Goal: Task Accomplishment & Management: Manage account settings

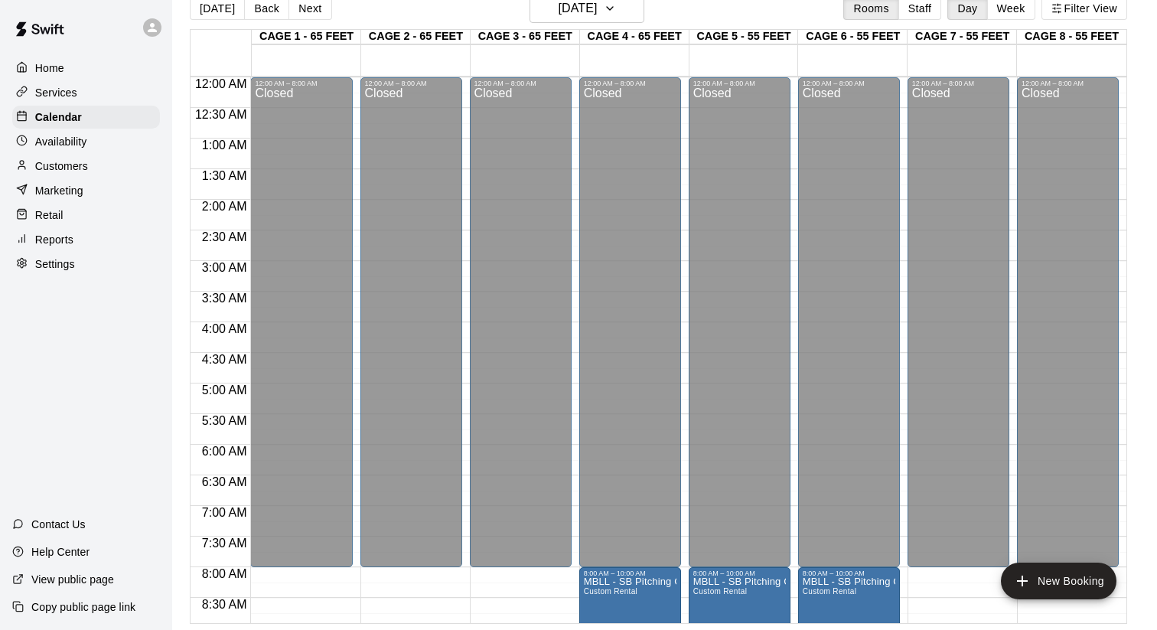
scroll to position [194, 0]
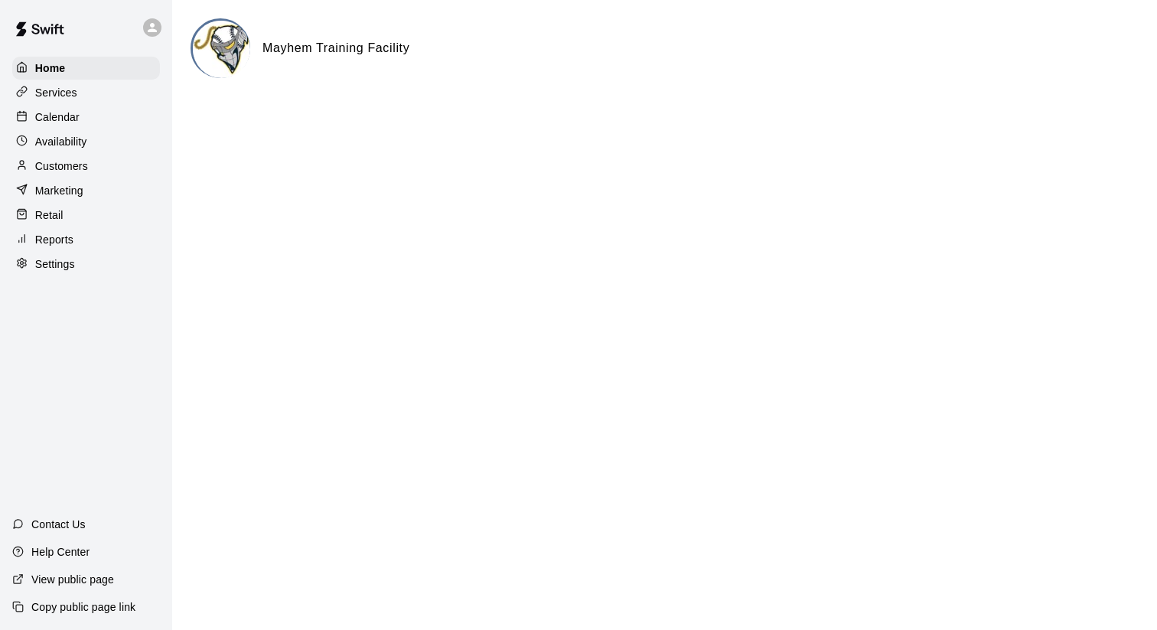
click at [38, 116] on p "Calendar" at bounding box center [57, 116] width 44 height 15
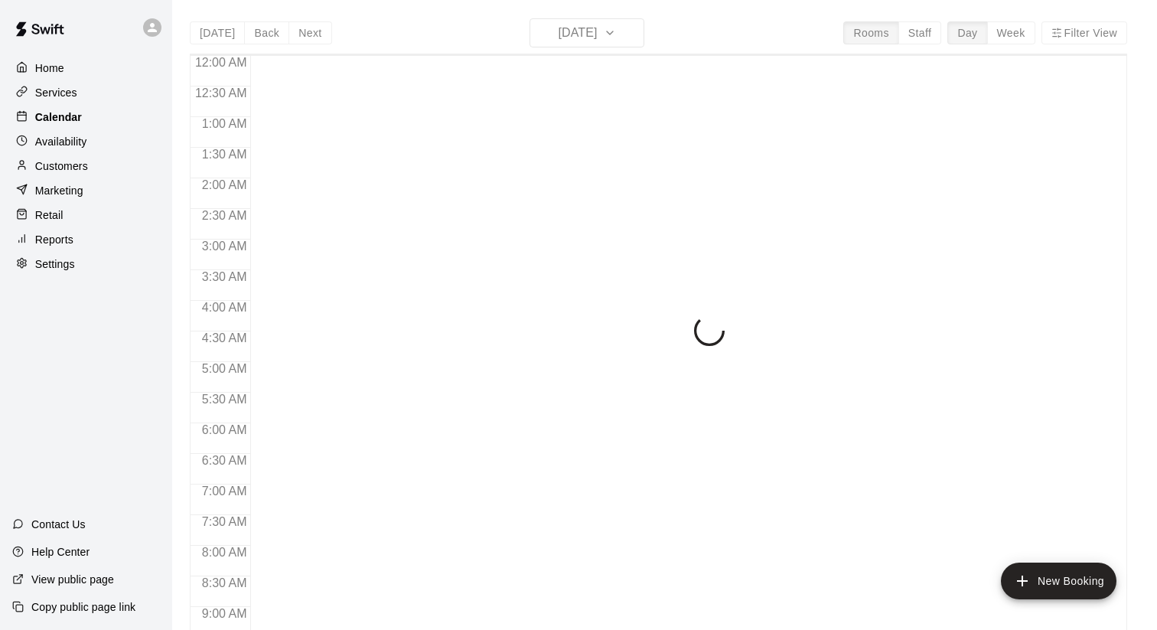
scroll to position [443, 0]
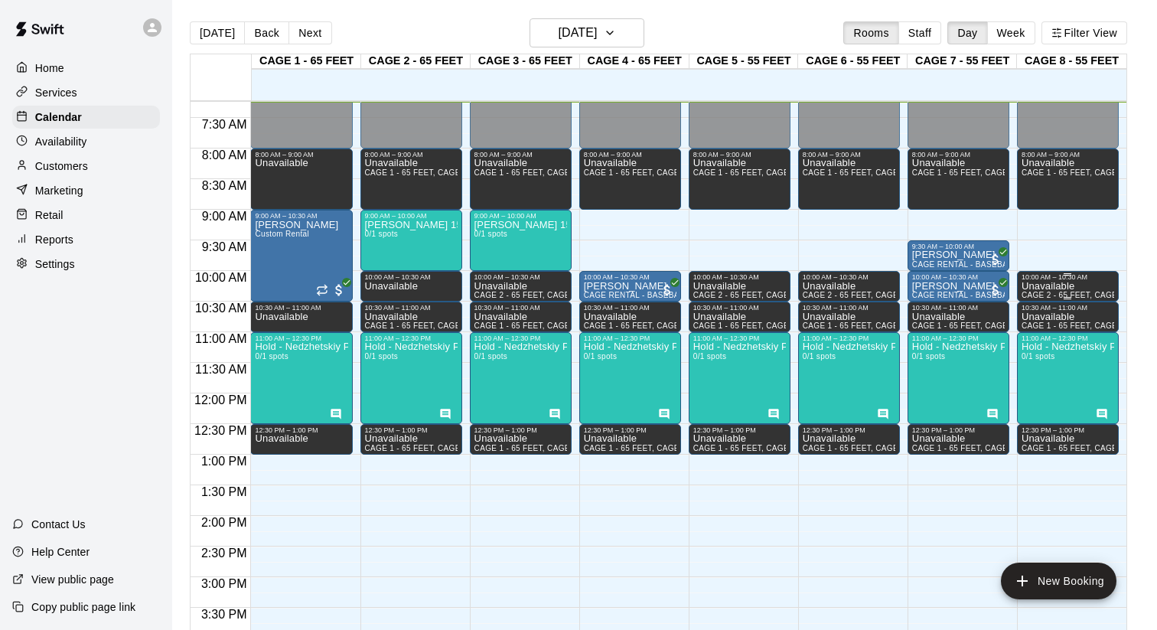
click at [1056, 280] on div "10:00 AM – 10:30 AM" at bounding box center [1068, 277] width 93 height 8
click at [1036, 315] on button "delete" at bounding box center [1037, 326] width 31 height 31
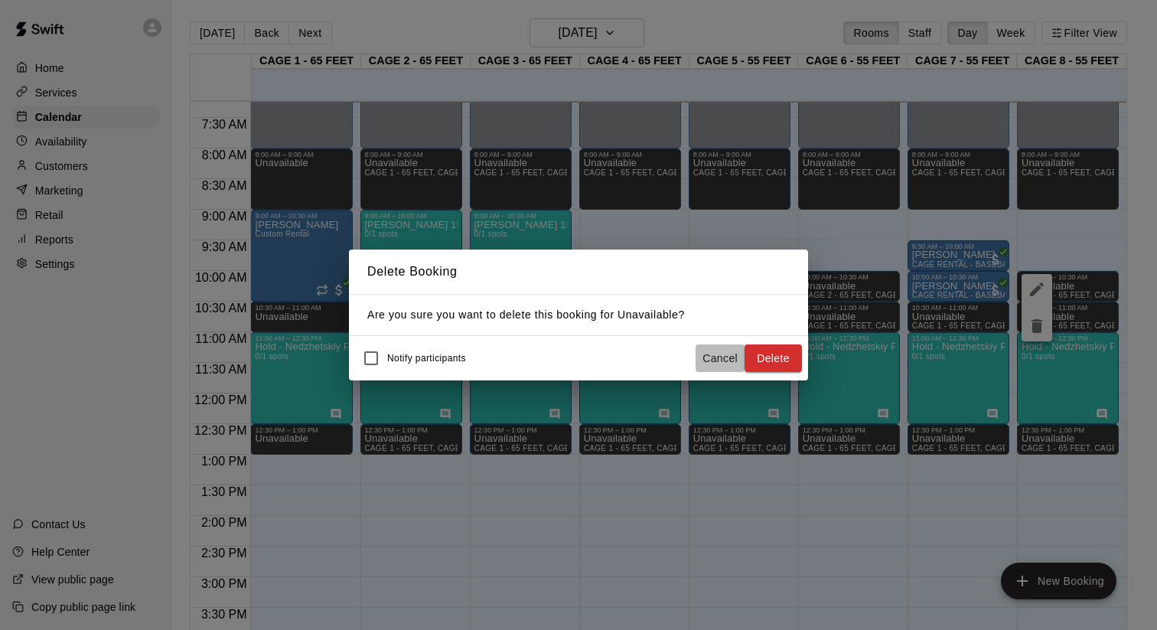
click at [730, 360] on button "Cancel" at bounding box center [720, 358] width 49 height 28
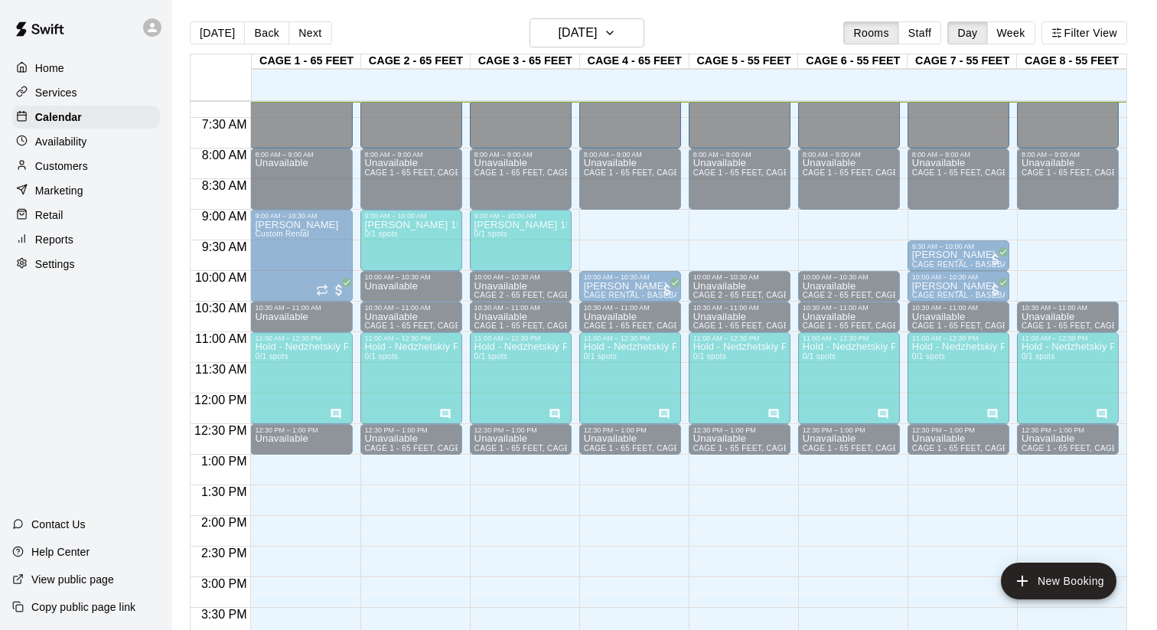
click at [1059, 286] on p "Unavailable" at bounding box center [1068, 286] width 93 height 0
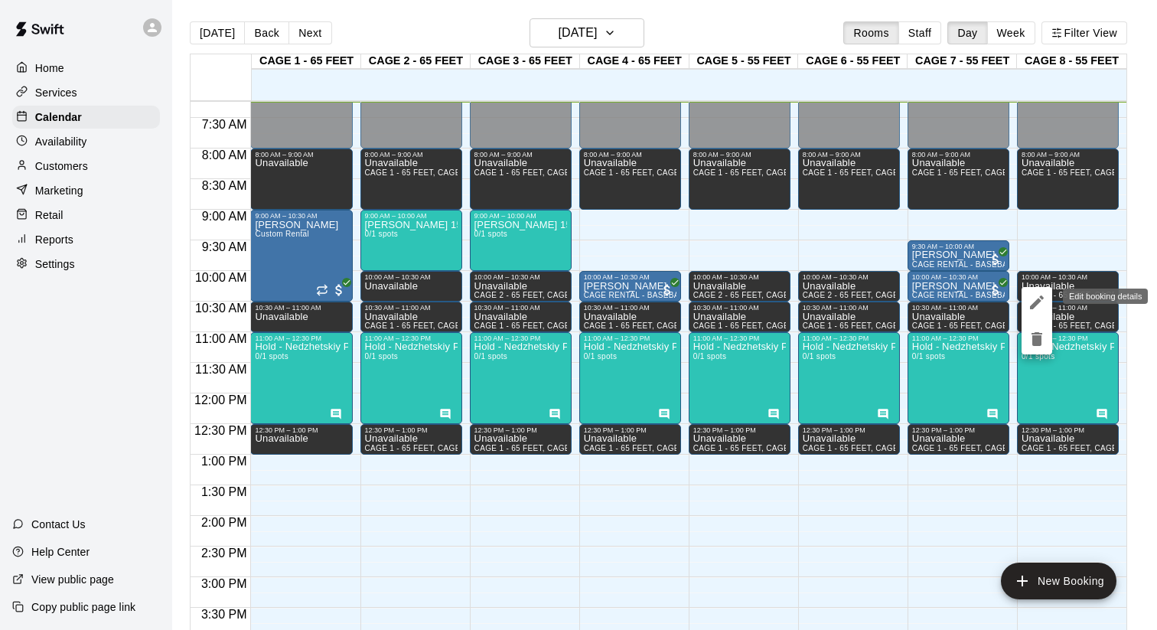
click at [1033, 301] on icon "edit" at bounding box center [1037, 302] width 18 height 18
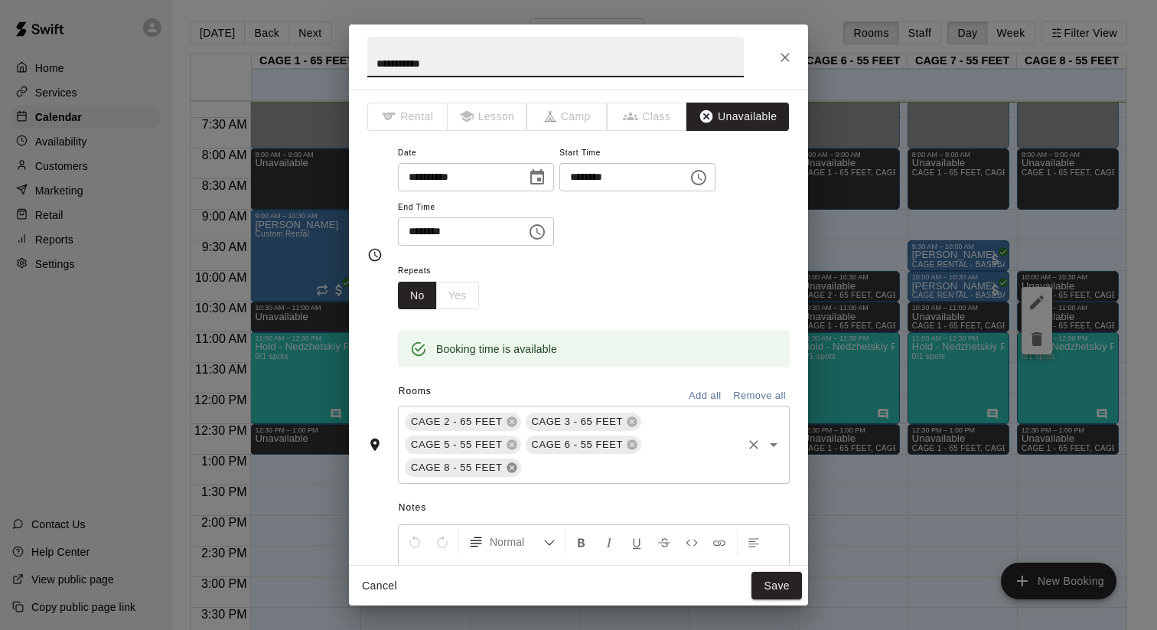
click at [512, 468] on icon at bounding box center [512, 468] width 12 height 12
click at [778, 586] on button "Save" at bounding box center [777, 586] width 51 height 28
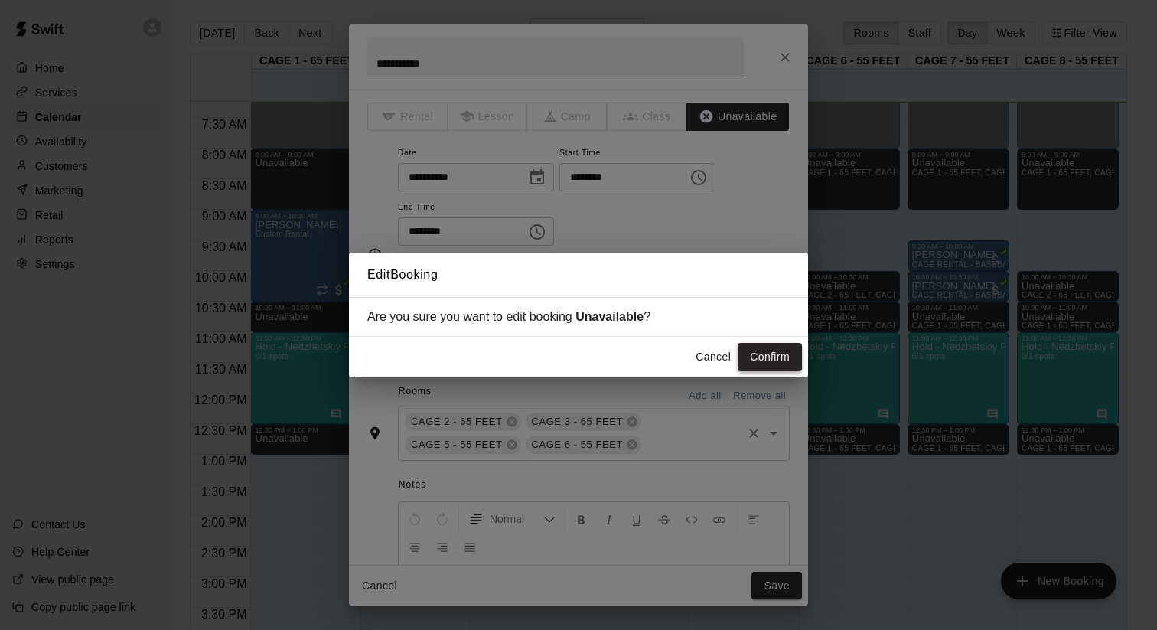
click at [766, 343] on button "Confirm" at bounding box center [770, 357] width 64 height 28
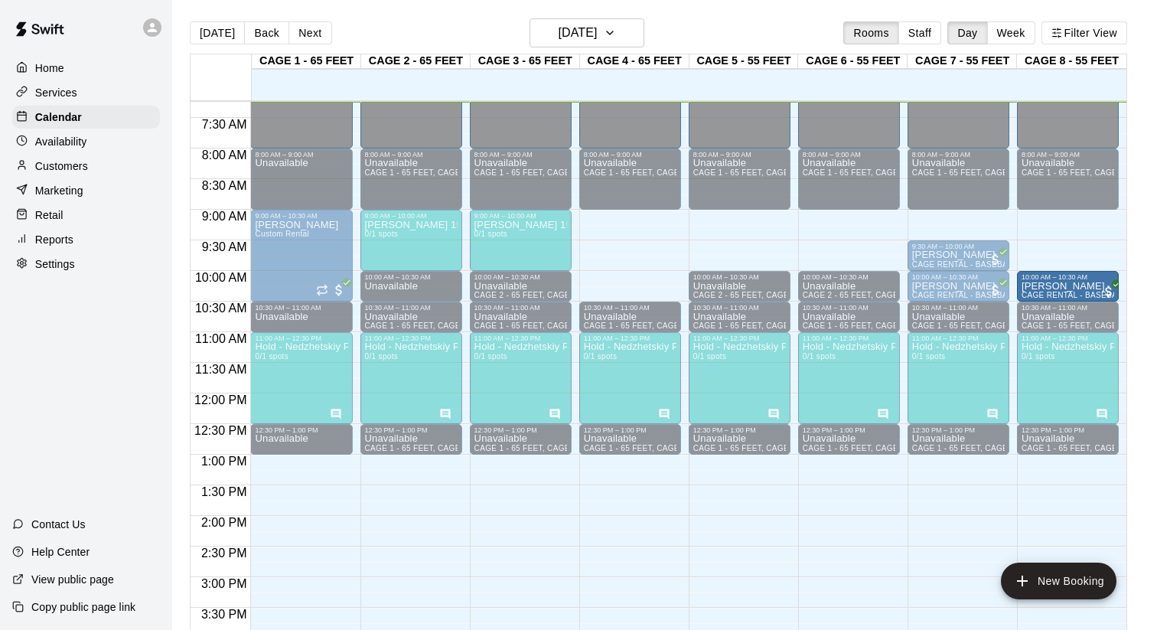
drag, startPoint x: 648, startPoint y: 282, endPoint x: 1043, endPoint y: 283, distance: 395.7
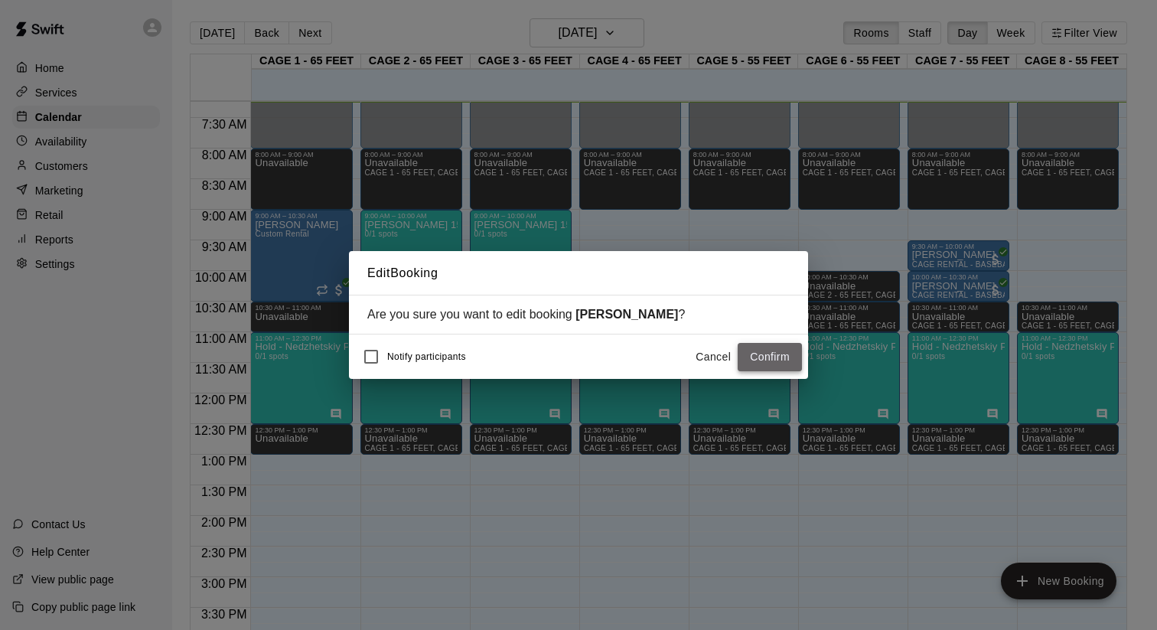
click at [770, 348] on button "Confirm" at bounding box center [770, 357] width 64 height 28
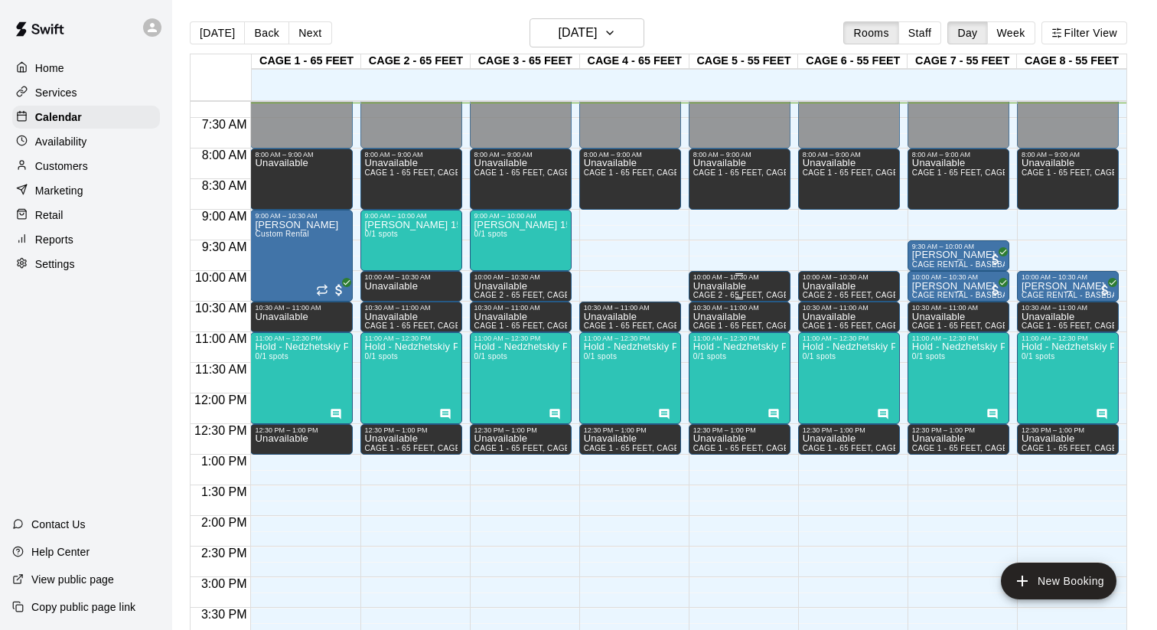
click at [710, 286] on p "Unavailable" at bounding box center [739, 286] width 93 height 0
click at [710, 299] on icon "edit" at bounding box center [709, 302] width 14 height 14
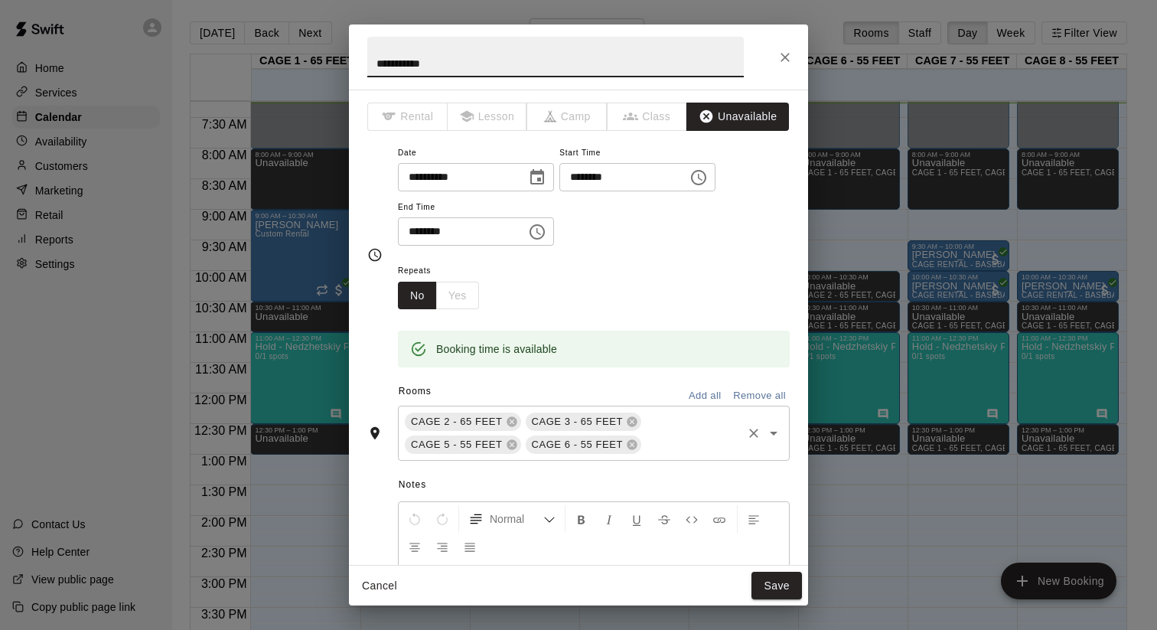
click at [672, 443] on input "text" at bounding box center [692, 445] width 96 height 19
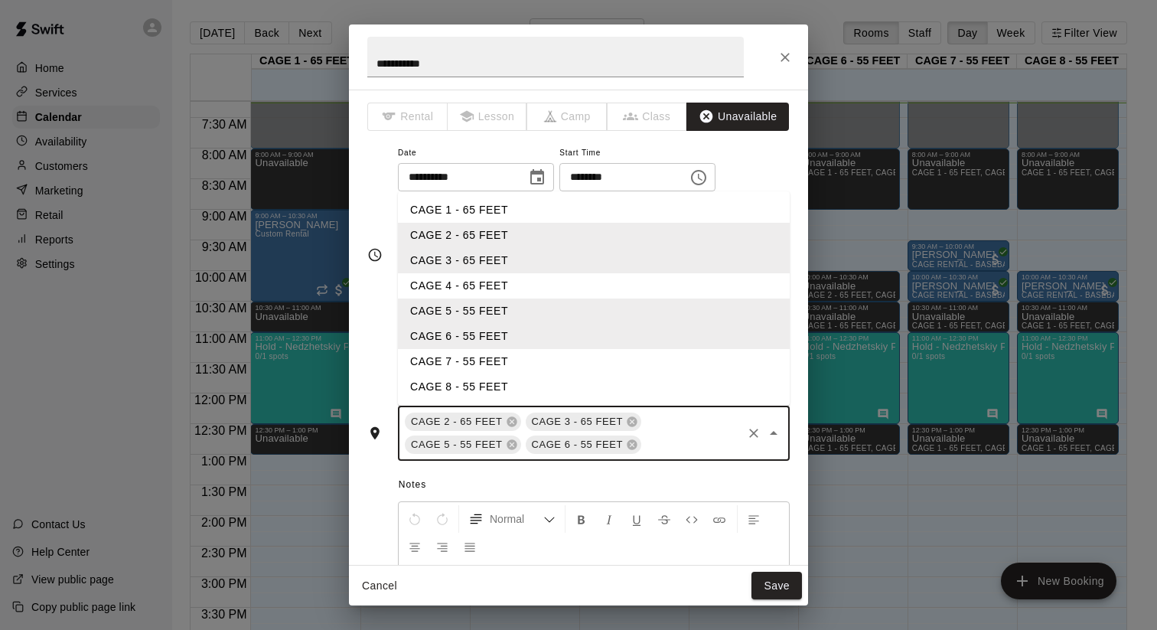
click at [501, 292] on li "CAGE 4 - 65 FEET" at bounding box center [594, 285] width 392 height 25
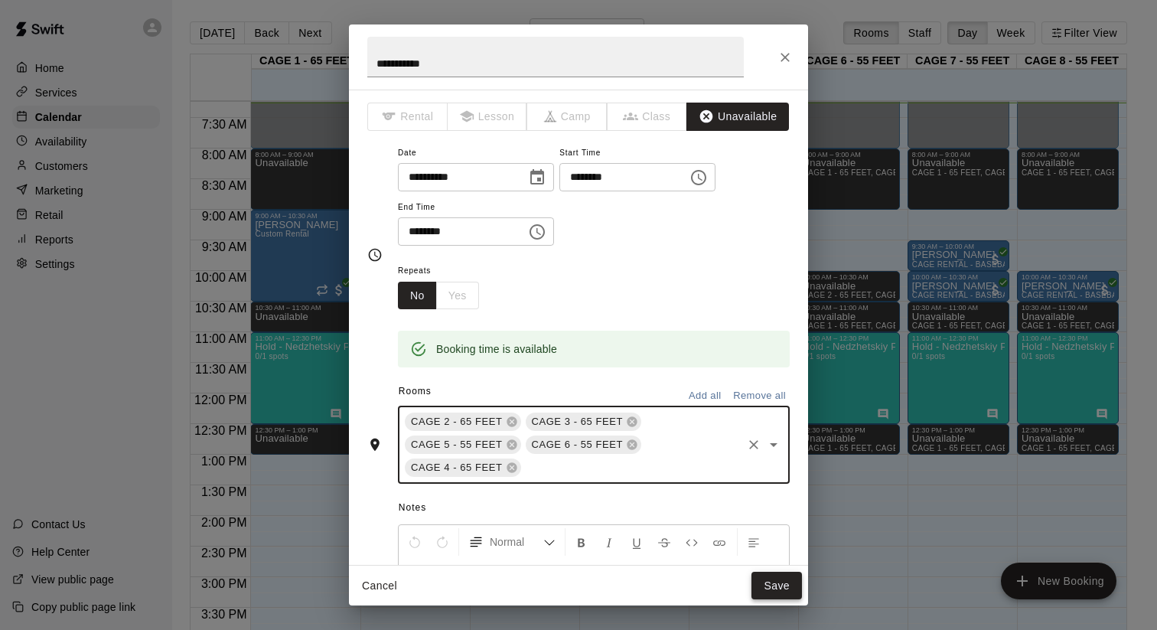
click at [771, 581] on button "Save" at bounding box center [777, 586] width 51 height 28
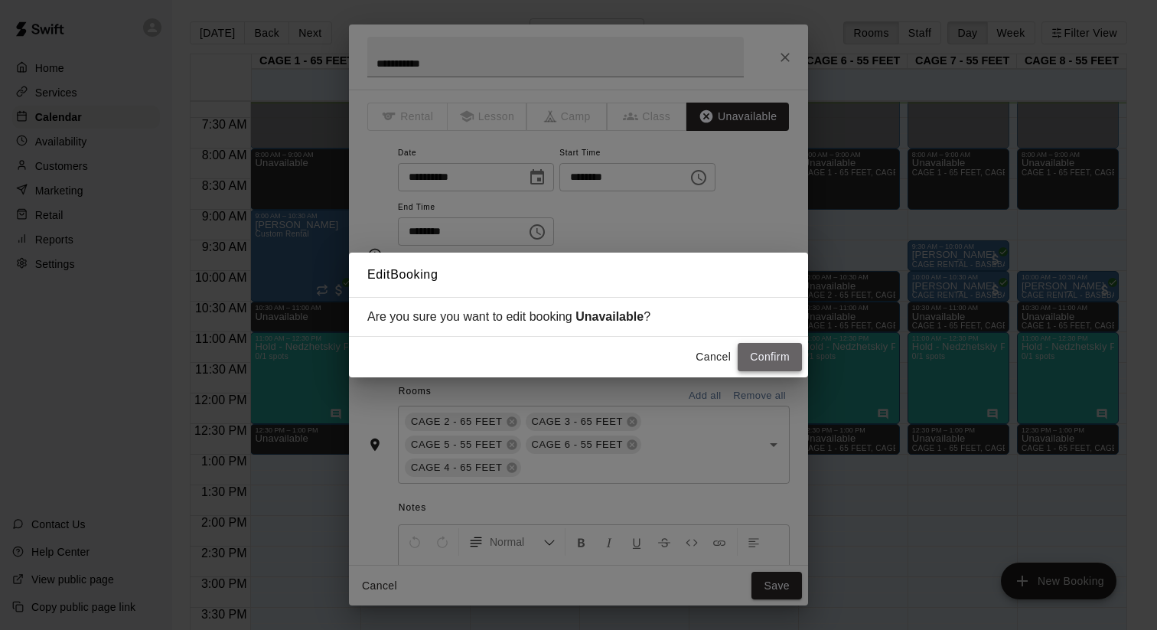
click at [766, 361] on button "Confirm" at bounding box center [770, 357] width 64 height 28
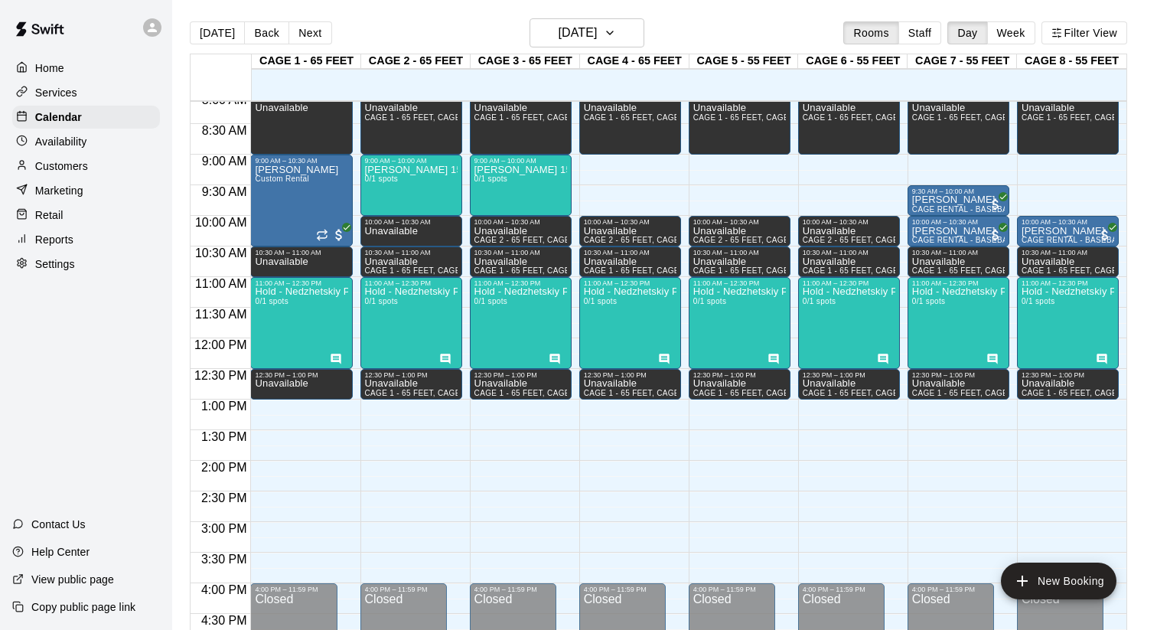
scroll to position [474, 0]
